Goal: Information Seeking & Learning: Find specific fact

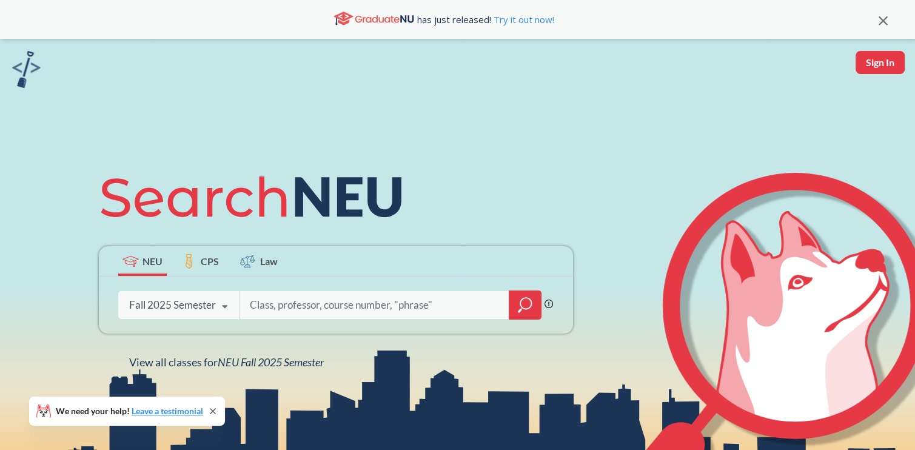
click at [414, 298] on input "search" at bounding box center [375, 304] width 252 height 25
type input "cy"
click at [520, 304] on icon "magnifying glass" at bounding box center [525, 303] width 11 height 11
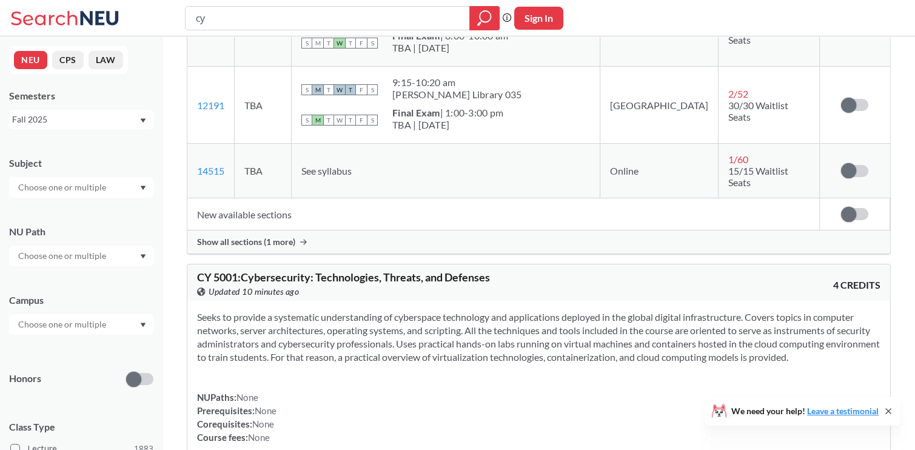
scroll to position [570, 0]
click at [513, 230] on div "Show all sections (1 more)" at bounding box center [538, 241] width 703 height 23
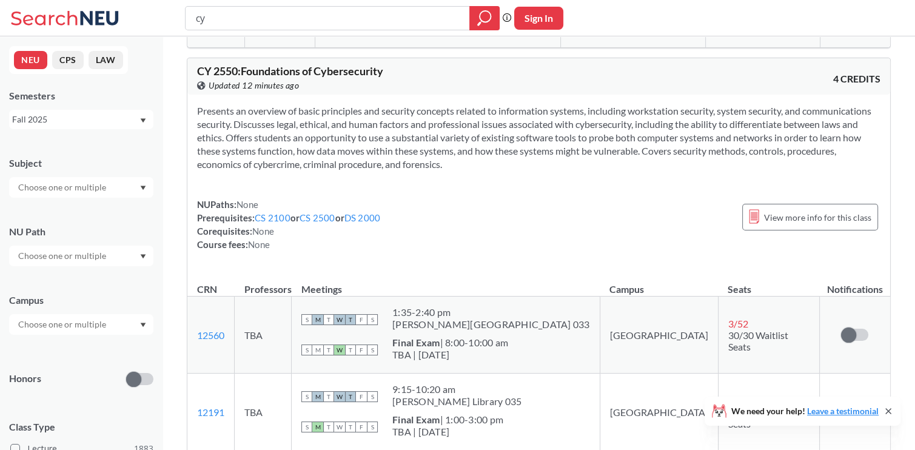
scroll to position [0, 0]
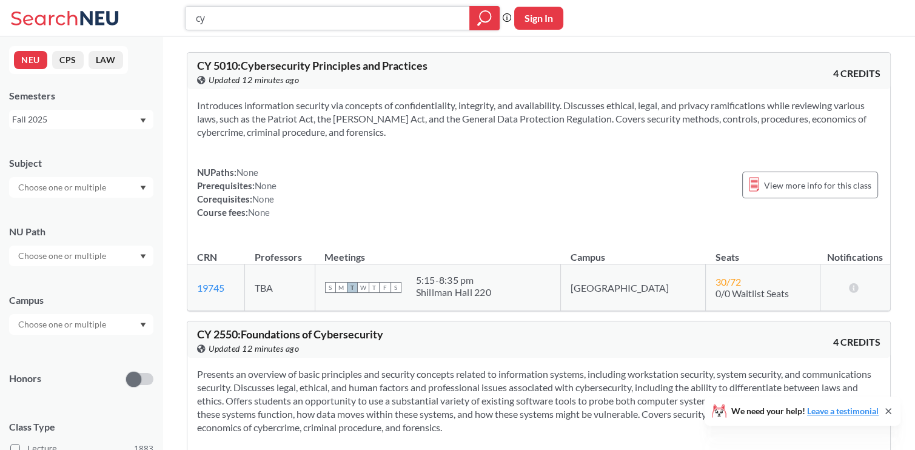
click at [332, 10] on input "cy" at bounding box center [328, 18] width 266 height 21
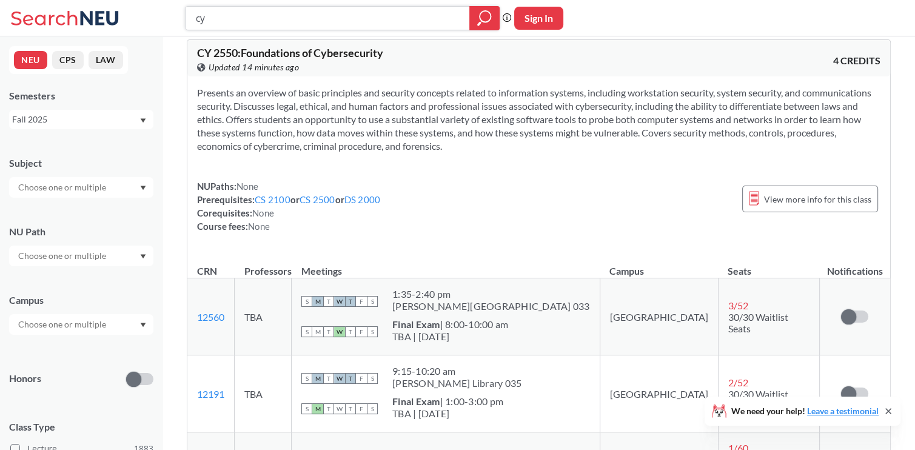
scroll to position [283, 0]
drag, startPoint x: 197, startPoint y: 50, endPoint x: 392, endPoint y: 54, distance: 195.4
click at [392, 54] on div "CY 2550 : Foundations of Cybersecurity View this course on Banner. Updated 14 m…" at bounding box center [538, 57] width 703 height 36
copy span "CY 2550 : Foundations of Cybersecurity"
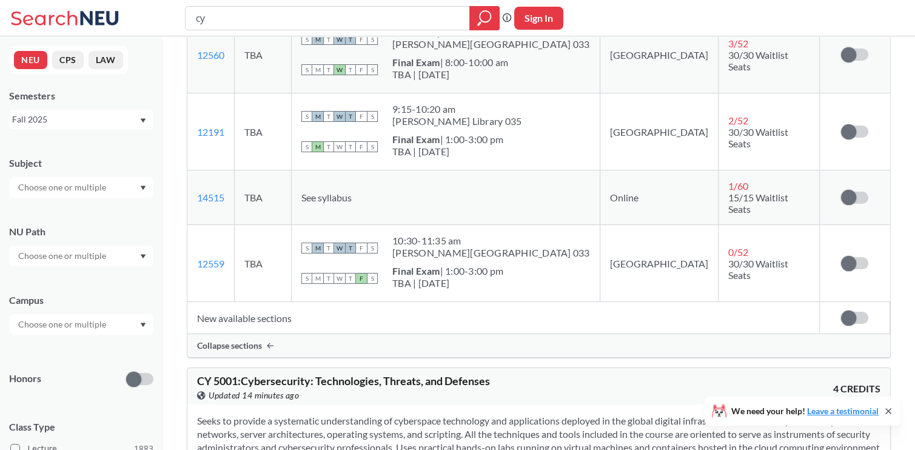
scroll to position [533, 0]
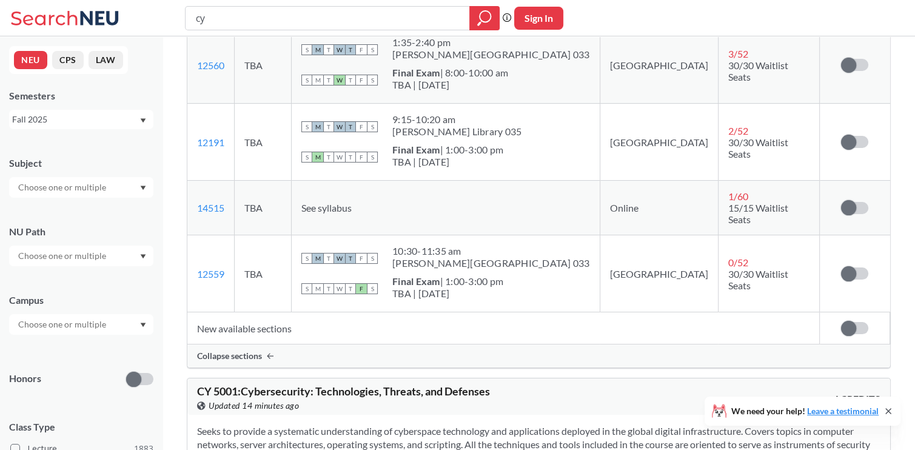
click at [274, 345] on div "Collapse sections" at bounding box center [538, 356] width 703 height 23
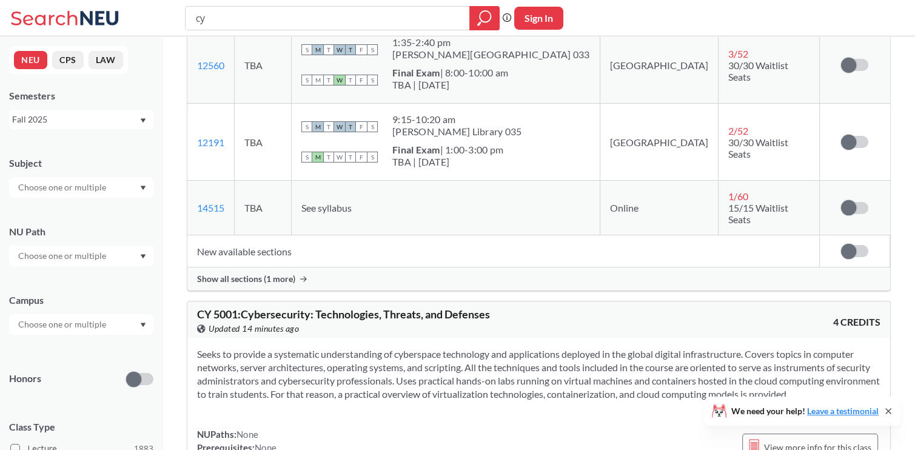
click at [287, 272] on div "Show all sections (1 more)" at bounding box center [538, 278] width 703 height 23
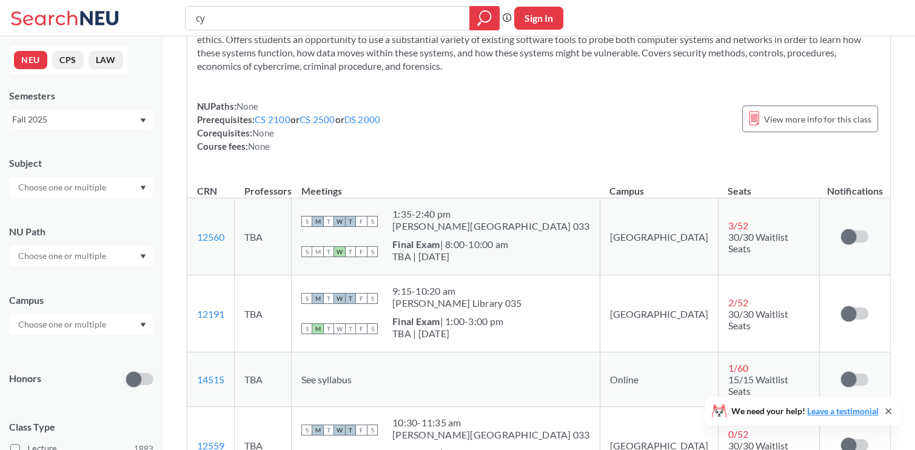
scroll to position [382, 0]
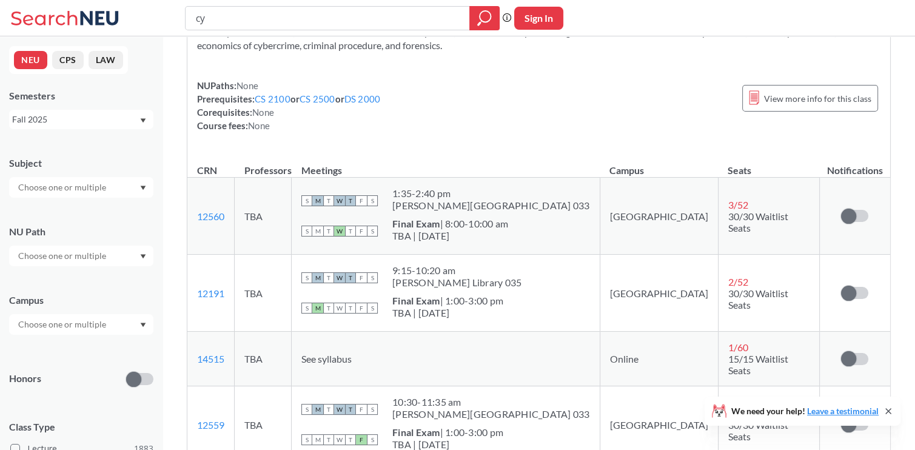
click at [619, 106] on div "NUPaths: None Prerequisites: CS 2100 or CS 2500 or DS 2000 Corequisites: None C…" at bounding box center [539, 105] width 684 height 53
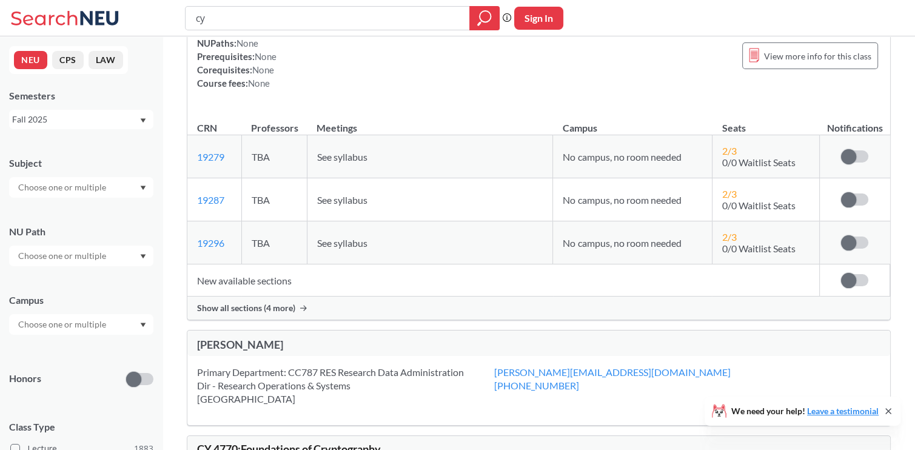
scroll to position [4077, 0]
